Goal: Find specific page/section: Find specific page/section

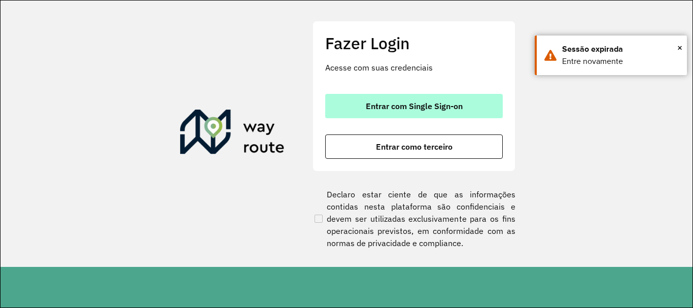
click at [447, 100] on button "Entrar com Single Sign-on" at bounding box center [413, 106] width 177 height 24
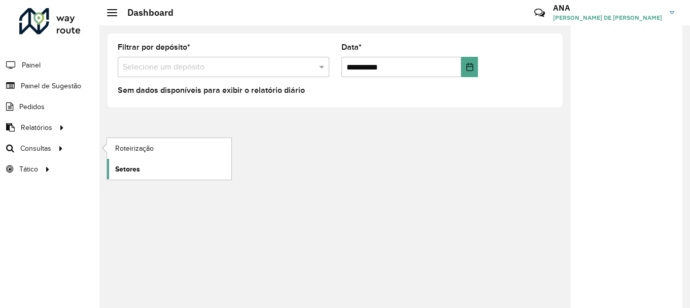
click at [123, 171] on span "Setores" at bounding box center [127, 169] width 25 height 11
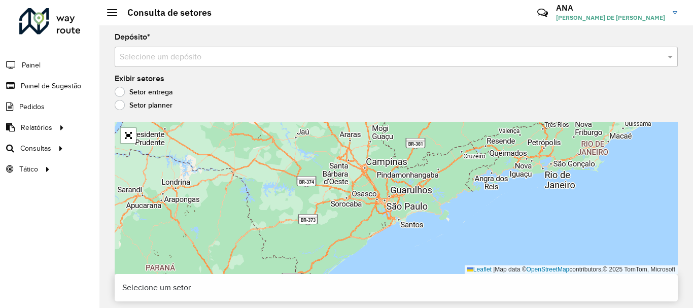
click at [163, 58] on input "text" at bounding box center [386, 57] width 532 height 12
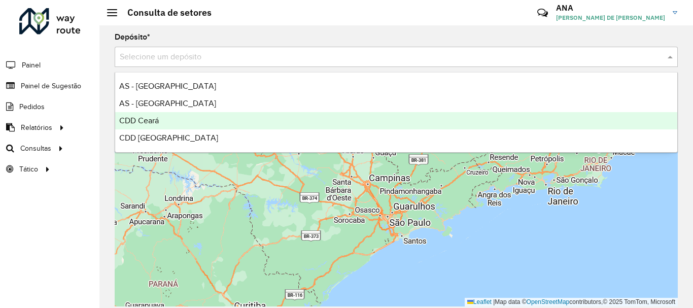
click at [164, 118] on div "CDD Ceará" at bounding box center [396, 120] width 562 height 17
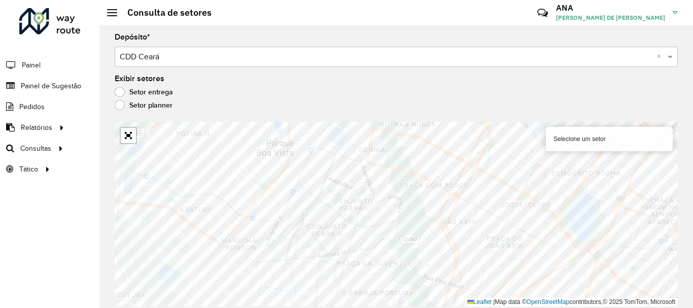
drag, startPoint x: 74, startPoint y: 260, endPoint x: 89, endPoint y: 222, distance: 41.0
click at [74, 260] on div "Roteirizador AmbevTech Painel Painel de Sugestão Pedidos Relatórios Clientes Cl…" at bounding box center [49, 154] width 99 height 308
